Goal: Transaction & Acquisition: Purchase product/service

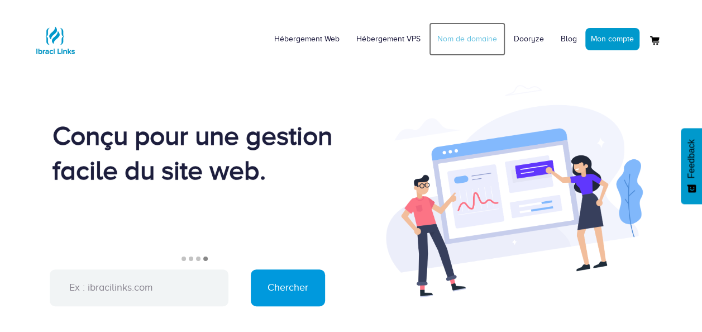
click at [476, 36] on link "Nom de domaine" at bounding box center [467, 39] width 77 height 34
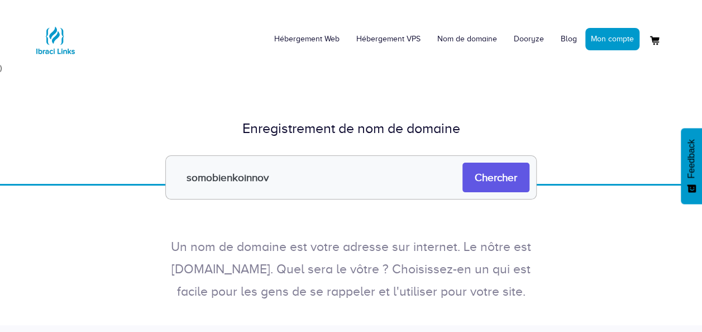
type input "somobienkoinnov"
click at [494, 181] on input "Chercher" at bounding box center [496, 178] width 67 height 30
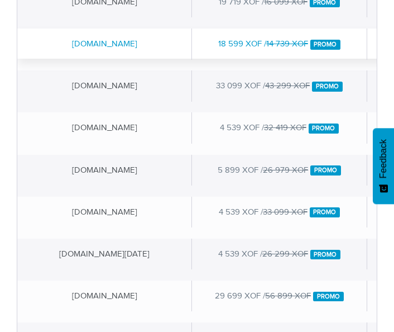
scroll to position [283, 0]
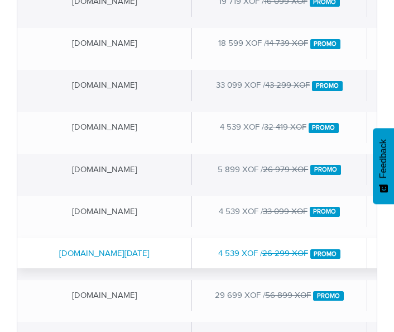
drag, startPoint x: 224, startPoint y: 254, endPoint x: 202, endPoint y: 248, distance: 22.5
click at [202, 248] on div "4 539 XOF / 26 299 XOF Promo" at bounding box center [279, 253] width 175 height 31
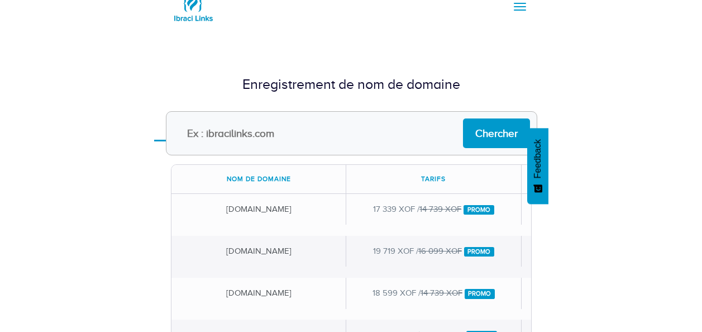
scroll to position [31, 0]
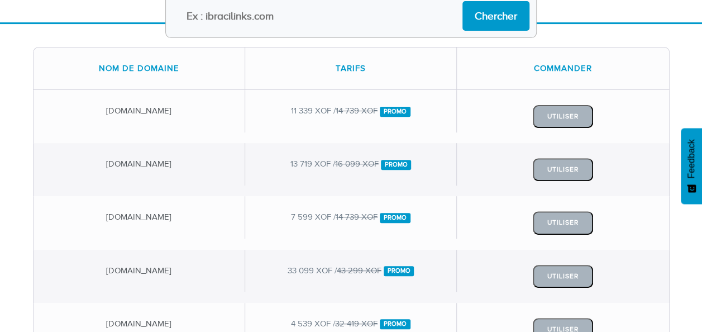
scroll to position [151, 0]
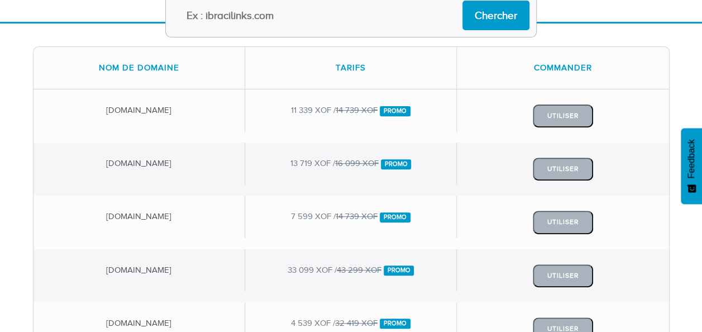
drag, startPoint x: 328, startPoint y: 108, endPoint x: 312, endPoint y: 56, distance: 54.4
click at [312, 56] on div "Tarifs" at bounding box center [351, 68] width 212 height 42
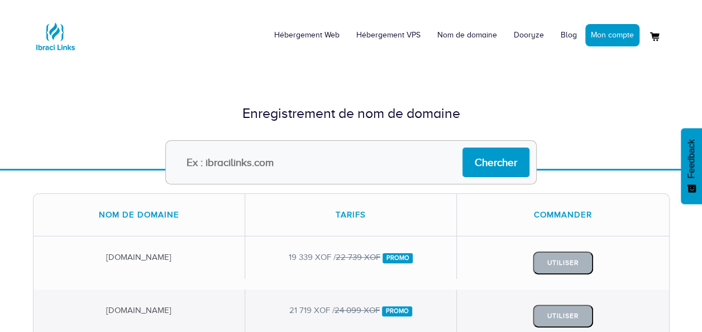
scroll to position [0, 0]
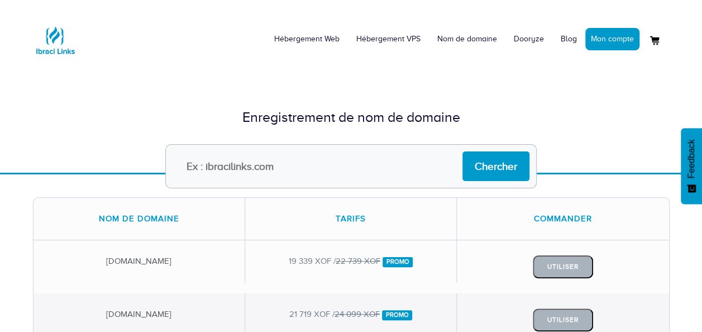
click at [562, 90] on div "Enregistrement de nom de domaine Chercher" at bounding box center [351, 118] width 702 height 110
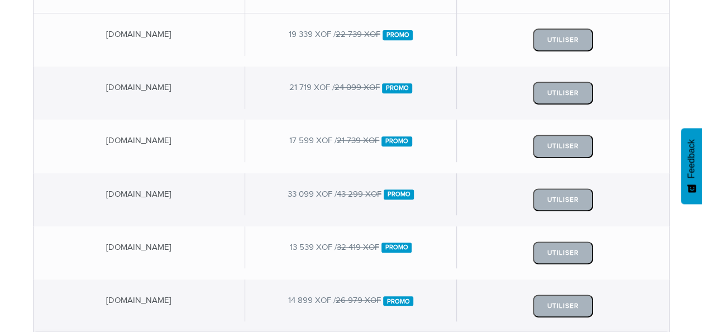
scroll to position [93, 0]
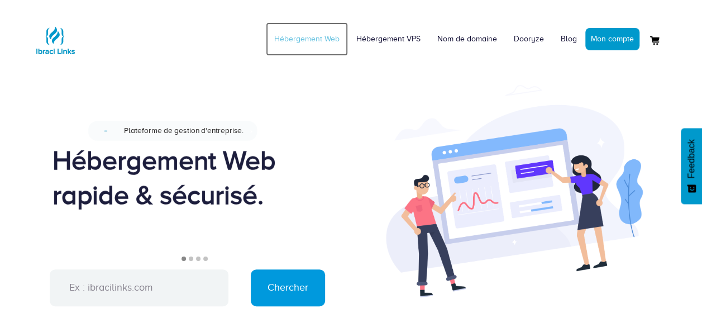
click at [304, 41] on link "Hébergement Web" at bounding box center [307, 39] width 82 height 34
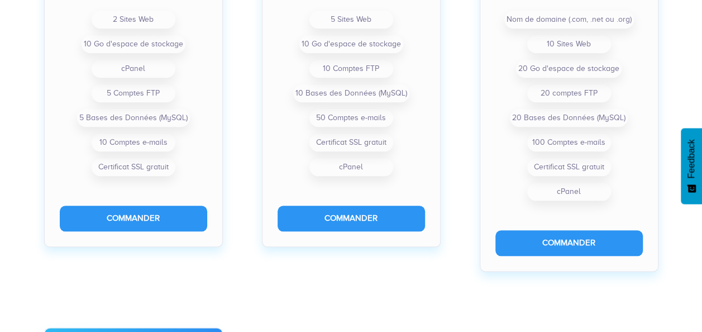
scroll to position [532, 0]
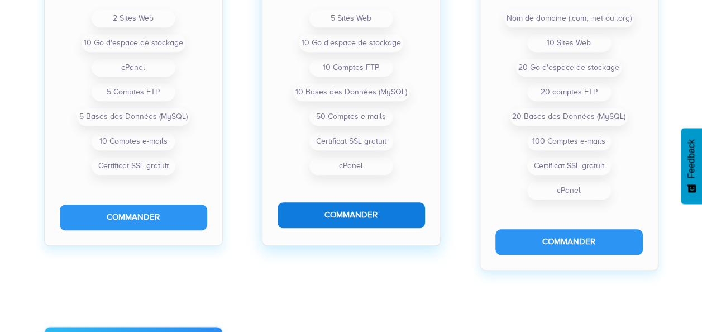
click at [346, 220] on button "Commander" at bounding box center [351, 214] width 147 height 25
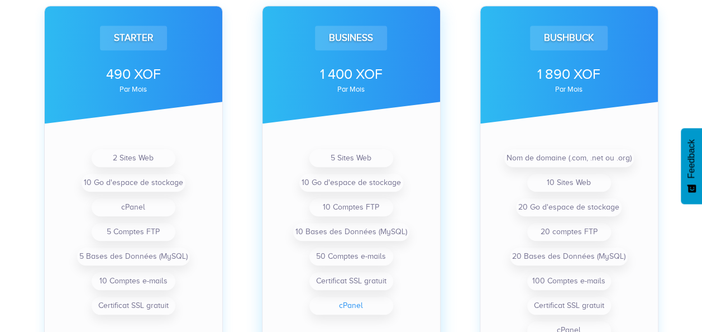
scroll to position [0, 0]
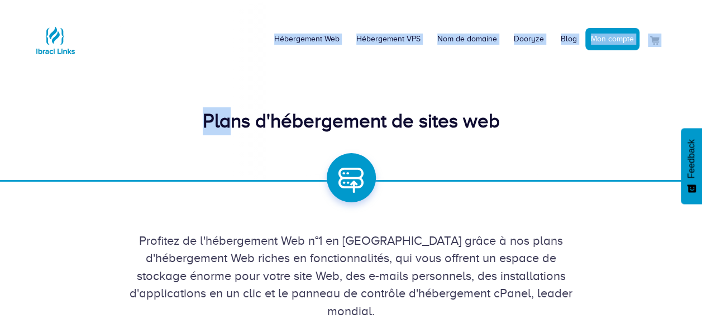
drag, startPoint x: 230, startPoint y: 108, endPoint x: 42, endPoint y: -41, distance: 240.1
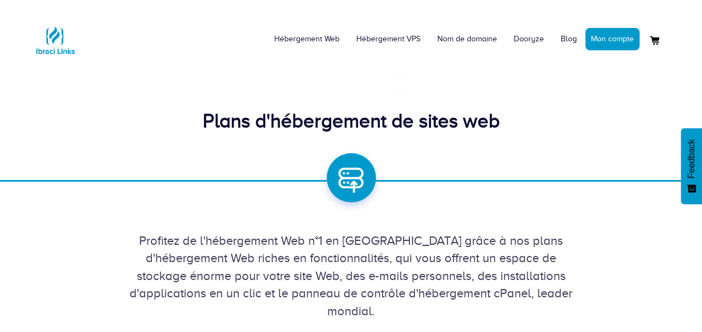
click at [97, 50] on div "Hébergement Web Hébergement VPS Nom de domaine Dooryze Blog Mon compte" at bounding box center [351, 35] width 637 height 54
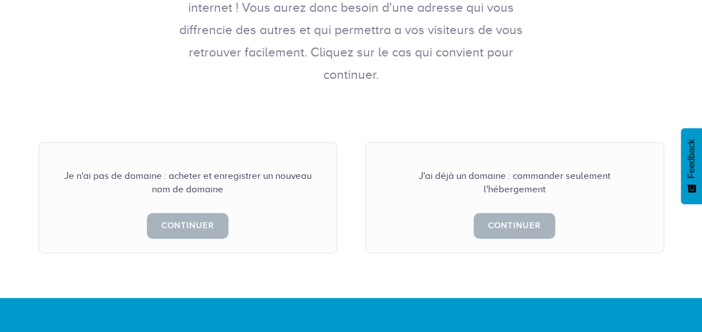
scroll to position [251, 0]
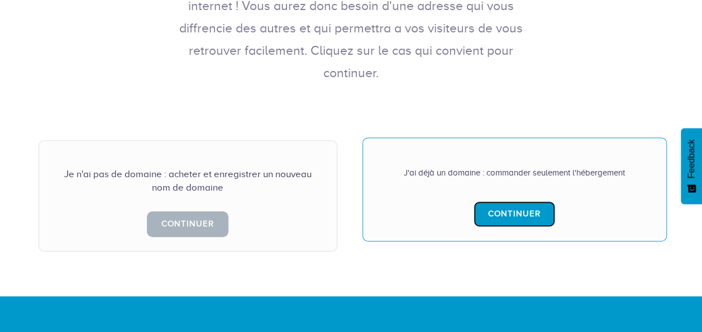
click at [501, 201] on link "Continuer" at bounding box center [515, 213] width 82 height 25
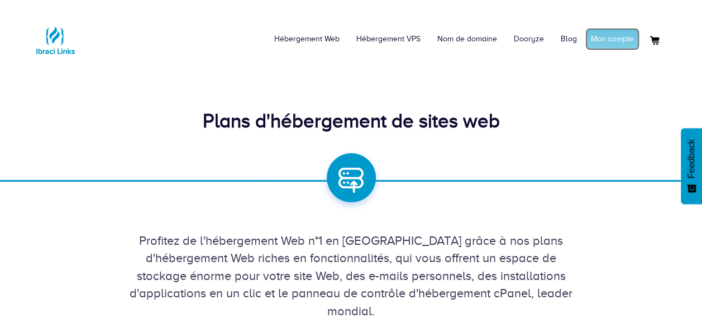
click at [617, 38] on link "Mon compte" at bounding box center [612, 39] width 54 height 22
